Goal: Task Accomplishment & Management: Use online tool/utility

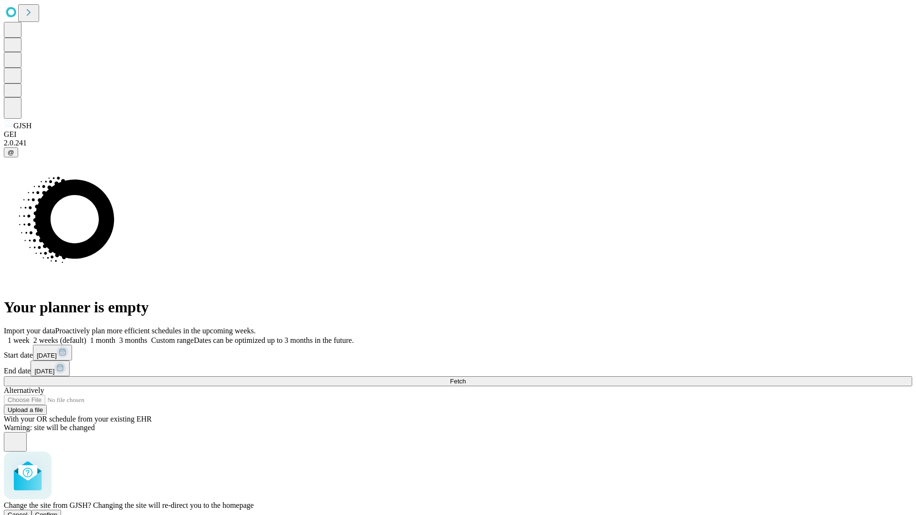
click at [58, 511] on span "Confirm" at bounding box center [46, 514] width 22 height 7
click at [30, 336] on label "1 week" at bounding box center [17, 340] width 26 height 8
click at [466, 378] on span "Fetch" at bounding box center [458, 381] width 16 height 7
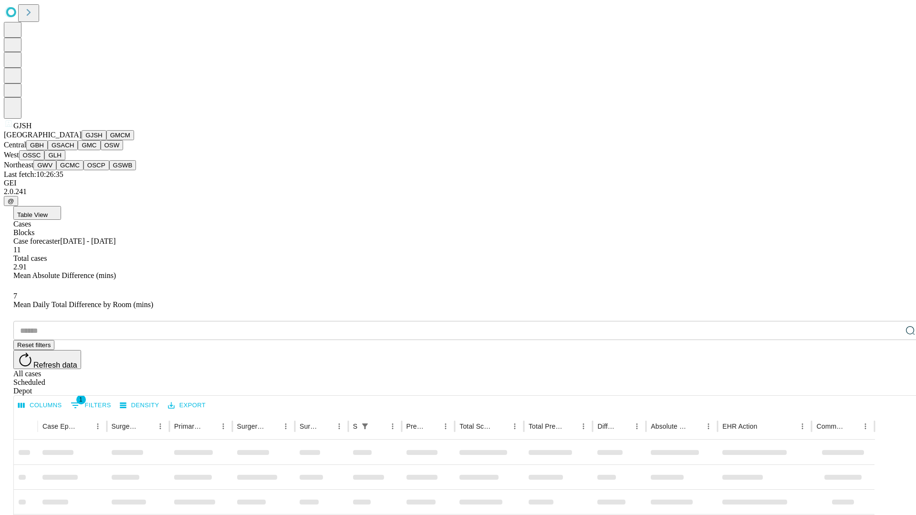
click at [106, 140] on button "GMCM" at bounding box center [120, 135] width 28 height 10
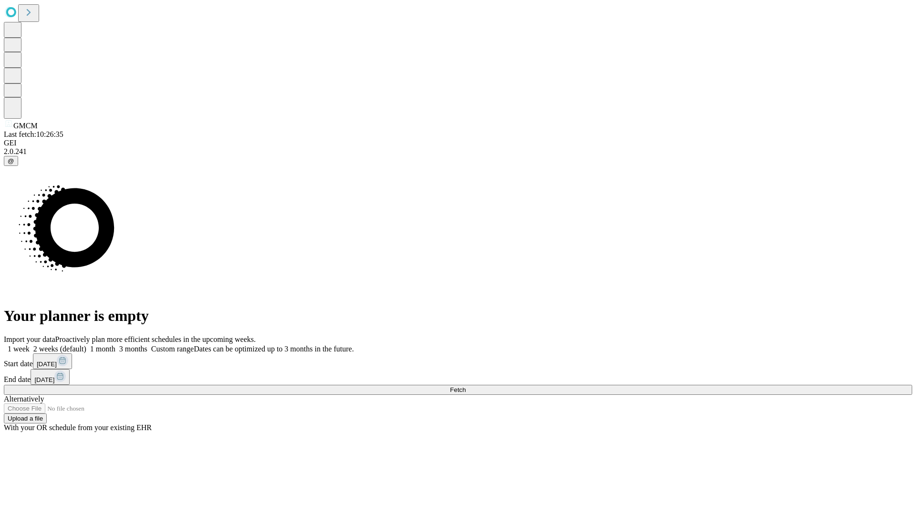
click at [30, 345] on label "1 week" at bounding box center [17, 349] width 26 height 8
click at [466, 386] on span "Fetch" at bounding box center [458, 389] width 16 height 7
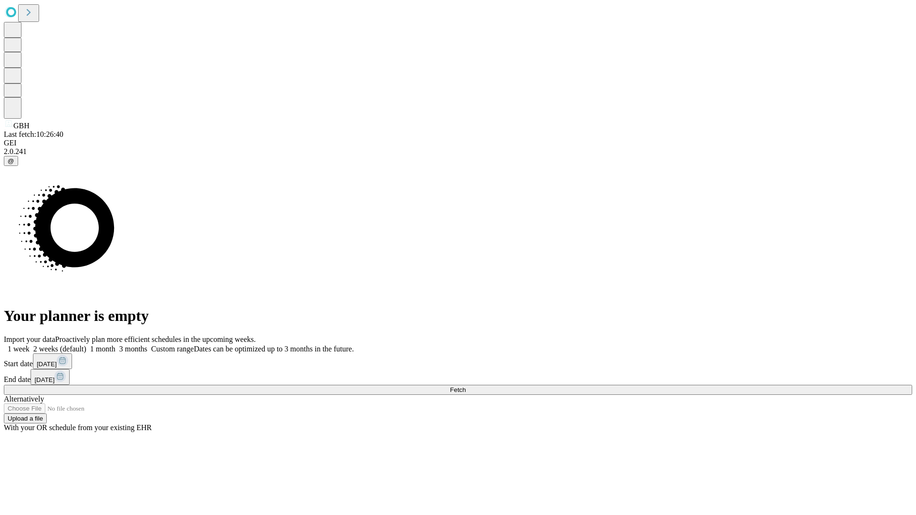
click at [30, 345] on label "1 week" at bounding box center [17, 349] width 26 height 8
click at [466, 386] on span "Fetch" at bounding box center [458, 389] width 16 height 7
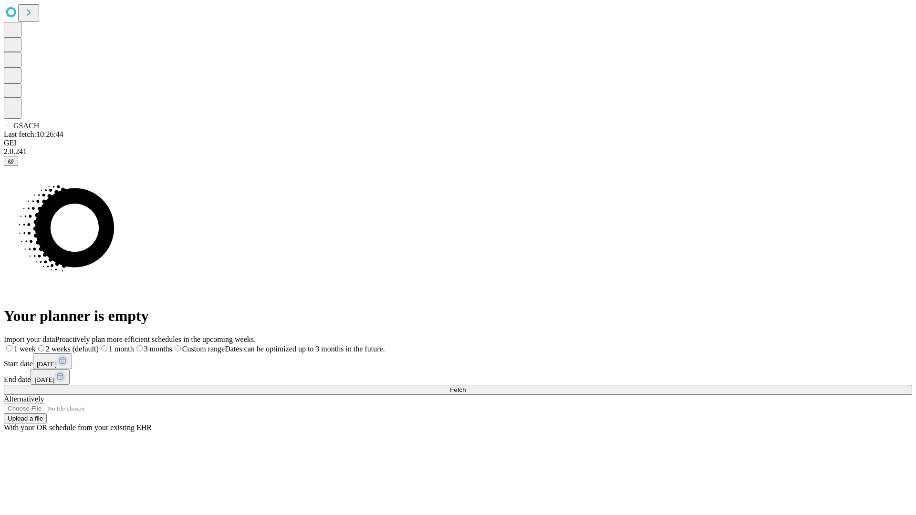
click at [36, 345] on label "1 week" at bounding box center [20, 349] width 32 height 8
click at [466, 386] on span "Fetch" at bounding box center [458, 389] width 16 height 7
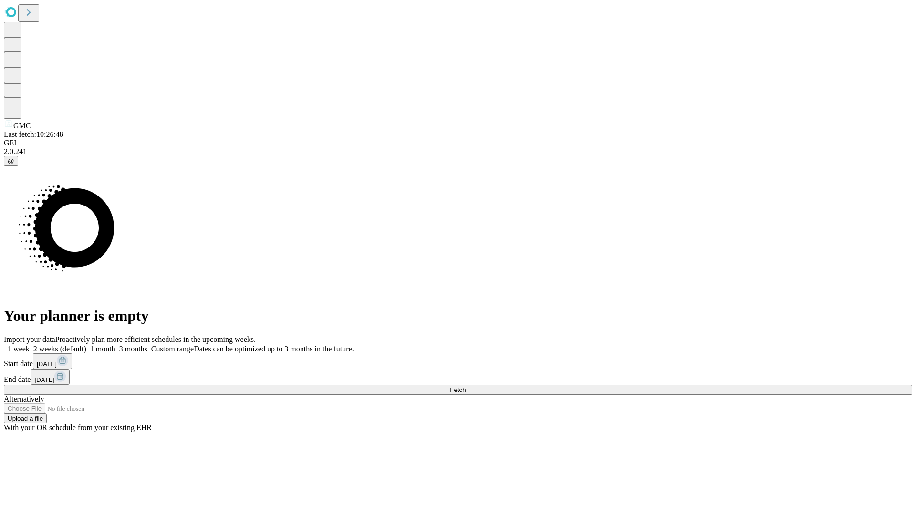
click at [30, 345] on label "1 week" at bounding box center [17, 349] width 26 height 8
click at [466, 386] on span "Fetch" at bounding box center [458, 389] width 16 height 7
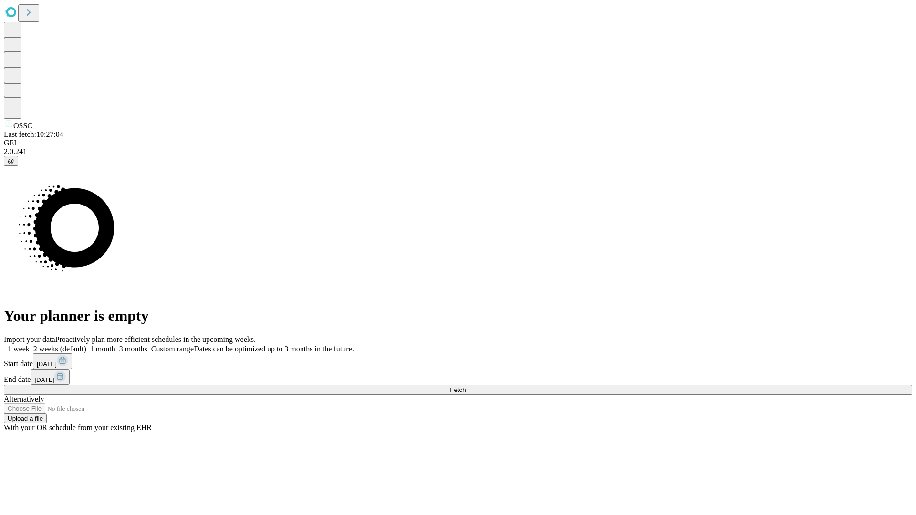
click at [30, 345] on label "1 week" at bounding box center [17, 349] width 26 height 8
click at [466, 386] on span "Fetch" at bounding box center [458, 389] width 16 height 7
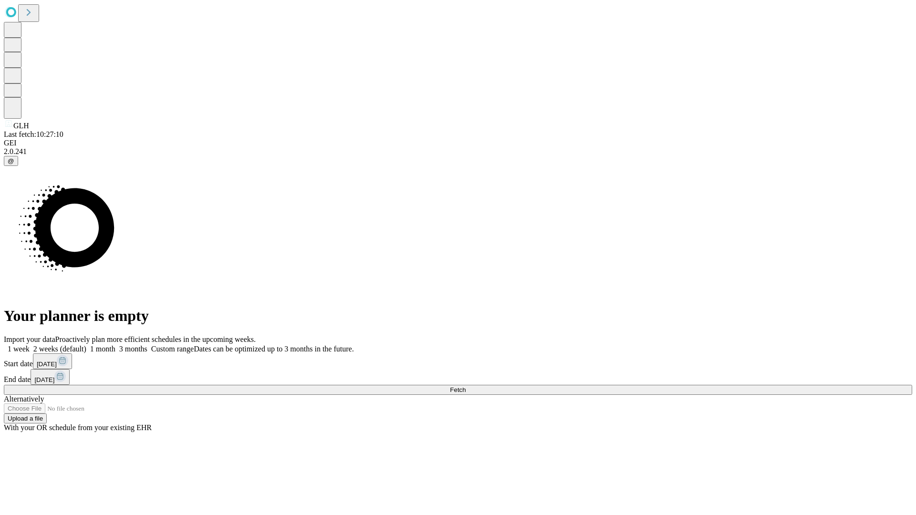
click at [30, 345] on label "1 week" at bounding box center [17, 349] width 26 height 8
click at [466, 386] on span "Fetch" at bounding box center [458, 389] width 16 height 7
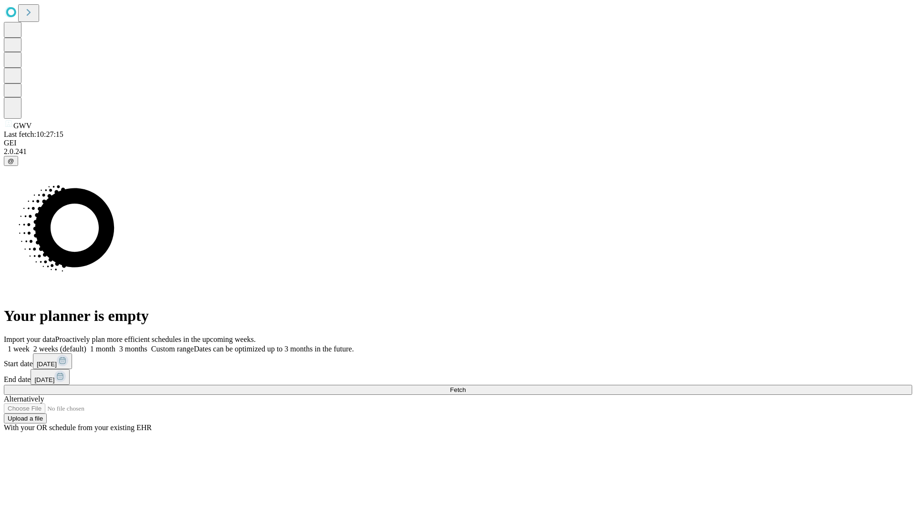
click at [30, 345] on label "1 week" at bounding box center [17, 349] width 26 height 8
click at [466, 386] on span "Fetch" at bounding box center [458, 389] width 16 height 7
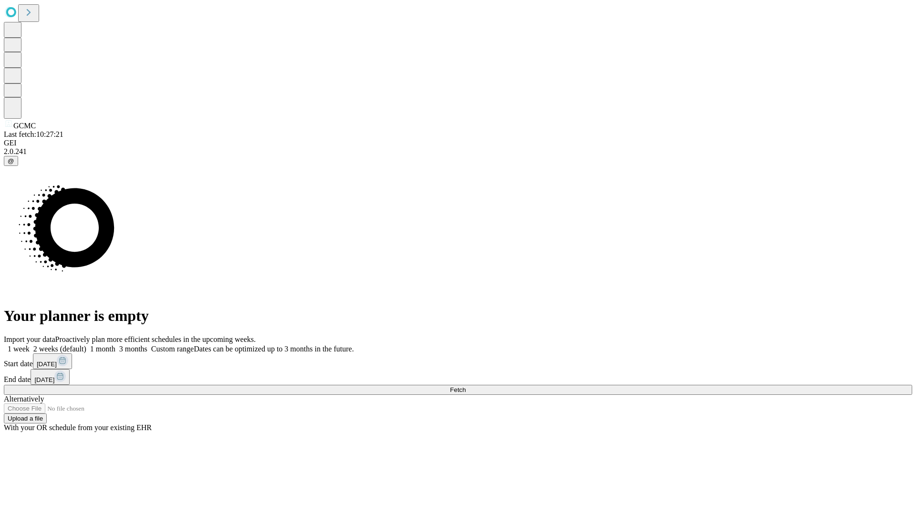
click at [30, 345] on label "1 week" at bounding box center [17, 349] width 26 height 8
click at [466, 386] on span "Fetch" at bounding box center [458, 389] width 16 height 7
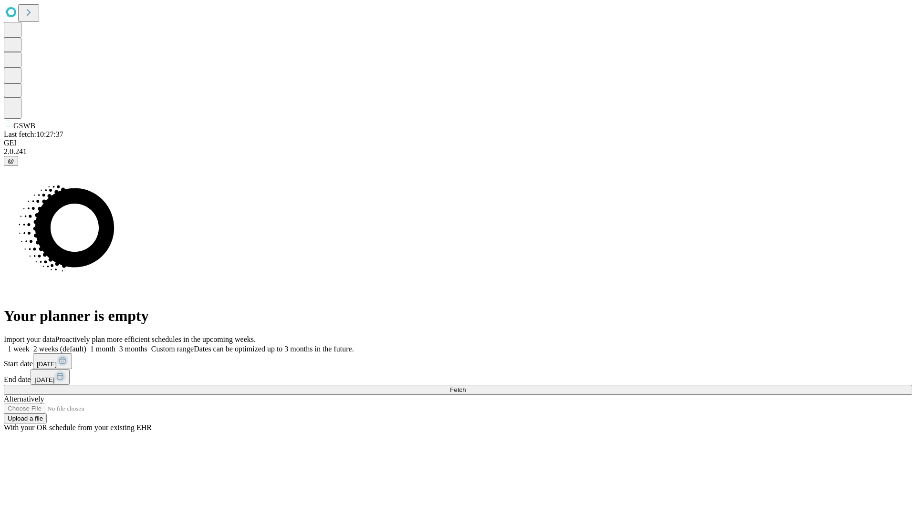
click at [30, 345] on label "1 week" at bounding box center [17, 349] width 26 height 8
click at [466, 386] on span "Fetch" at bounding box center [458, 389] width 16 height 7
